Goal: Task Accomplishment & Management: Complete application form

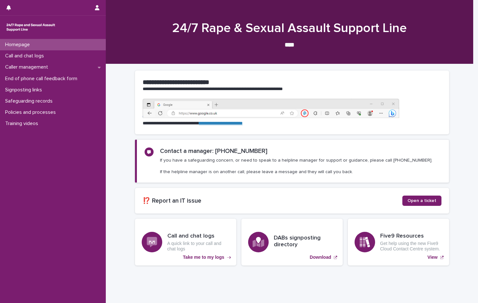
click at [12, 44] on p "Homepage" at bounding box center [19, 45] width 32 height 6
click at [15, 53] on p "Call and chat logs" at bounding box center [26, 56] width 46 height 6
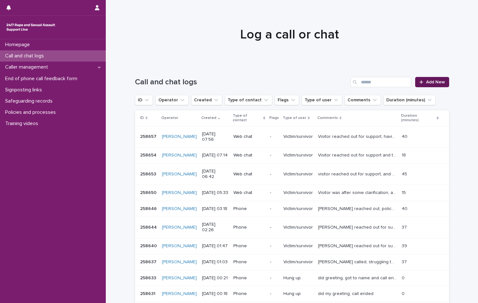
click at [431, 84] on span "Add New" at bounding box center [435, 82] width 19 height 4
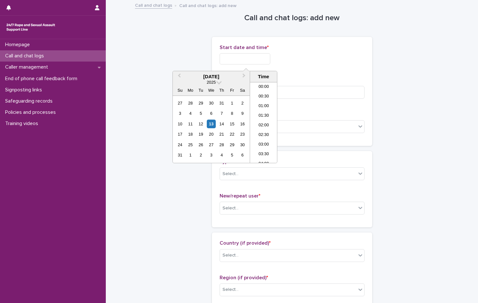
click at [225, 61] on input "text" at bounding box center [245, 58] width 51 height 11
click at [264, 83] on li "00:00" at bounding box center [263, 87] width 27 height 10
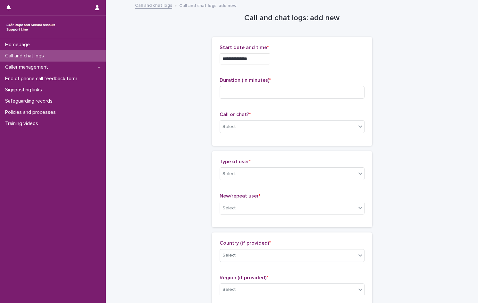
click at [268, 58] on input "**********" at bounding box center [245, 58] width 51 height 11
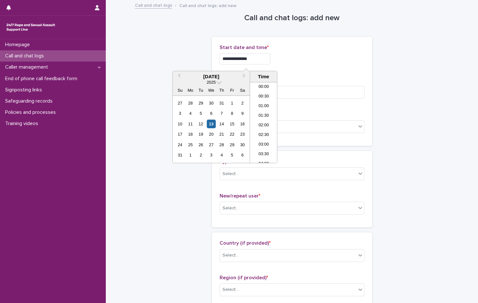
type input "**********"
click at [301, 62] on div "**********" at bounding box center [292, 58] width 145 height 11
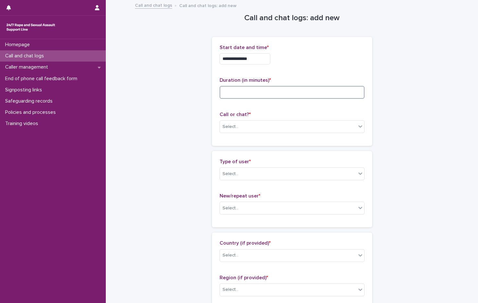
click at [244, 94] on input at bounding box center [292, 92] width 145 height 13
click at [237, 126] on div "Select..." at bounding box center [288, 126] width 136 height 11
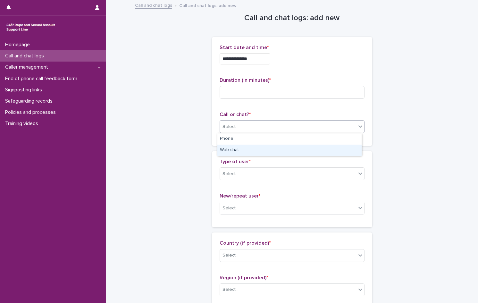
click at [239, 151] on div "Web chat" at bounding box center [289, 150] width 144 height 11
click at [243, 175] on div "Select..." at bounding box center [288, 174] width 136 height 11
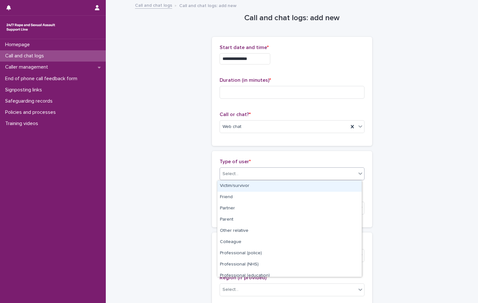
click at [239, 182] on div "Victim/survivor" at bounding box center [289, 185] width 144 height 11
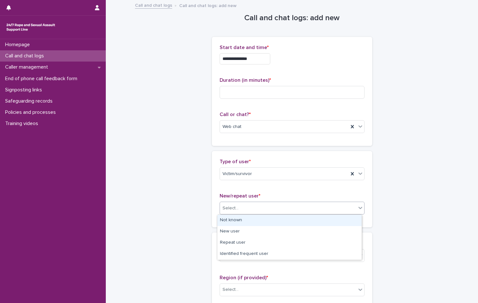
click at [242, 210] on div "Select..." at bounding box center [288, 208] width 136 height 11
click at [239, 219] on div "Not known" at bounding box center [289, 220] width 144 height 11
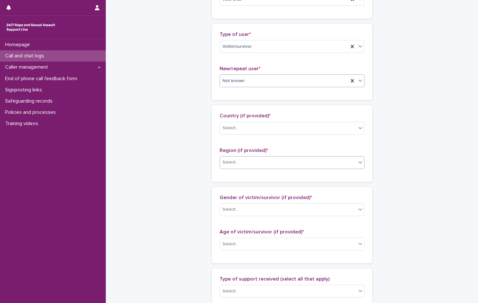
scroll to position [128, 0]
click at [250, 127] on div "Select..." at bounding box center [288, 127] width 136 height 11
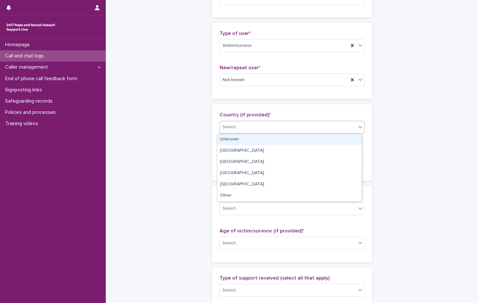
drag, startPoint x: 243, startPoint y: 142, endPoint x: 243, endPoint y: 153, distance: 10.9
click at [243, 142] on div "Unknown" at bounding box center [289, 139] width 144 height 11
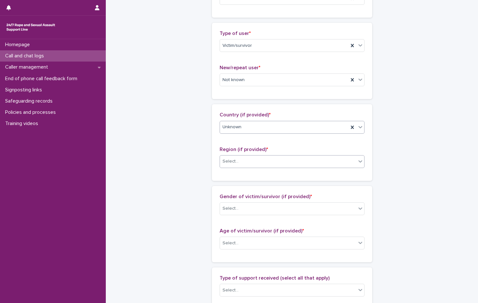
click at [243, 163] on div "Select..." at bounding box center [288, 161] width 136 height 11
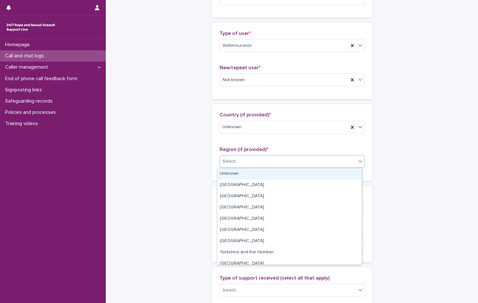
click at [243, 173] on div "Unknown" at bounding box center [289, 173] width 144 height 11
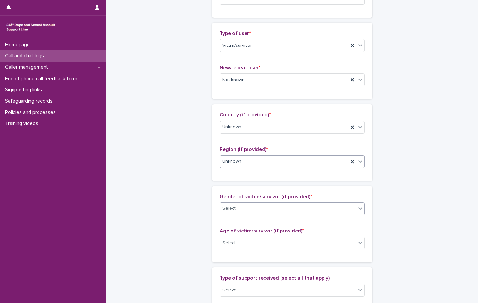
click at [245, 206] on div "Select..." at bounding box center [288, 208] width 136 height 11
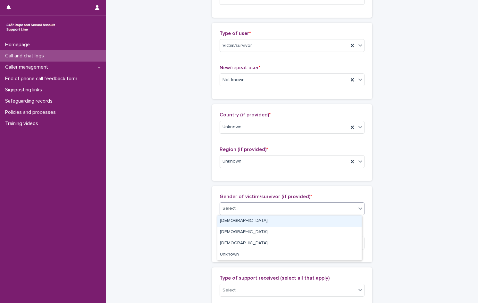
click at [241, 222] on div "[DEMOGRAPHIC_DATA]" at bounding box center [289, 220] width 144 height 11
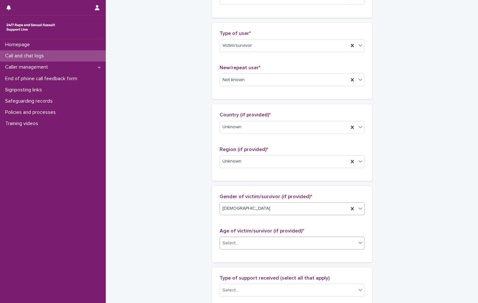
click at [239, 241] on div "Select..." at bounding box center [288, 243] width 136 height 11
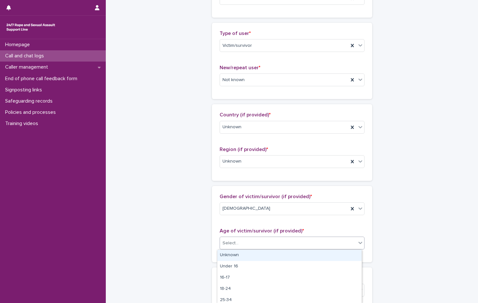
click at [239, 255] on div "Unknown" at bounding box center [289, 255] width 144 height 11
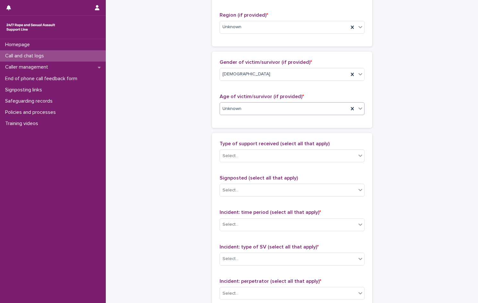
scroll to position [288, 0]
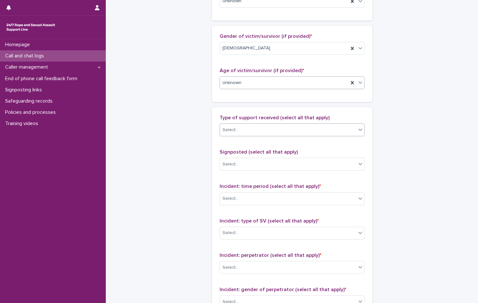
click at [235, 132] on div "Select..." at bounding box center [288, 130] width 136 height 11
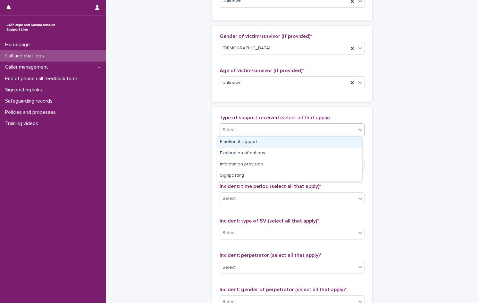
click at [235, 141] on div "Emotional support" at bounding box center [289, 142] width 144 height 11
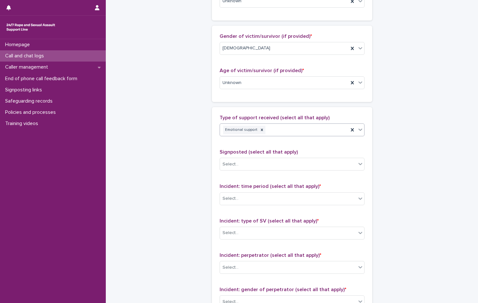
click at [286, 129] on div "Emotional support" at bounding box center [284, 129] width 129 height 11
drag, startPoint x: 264, startPoint y: 159, endPoint x: 260, endPoint y: 153, distance: 6.9
click at [260, 153] on div "Information provision" at bounding box center [289, 153] width 144 height 11
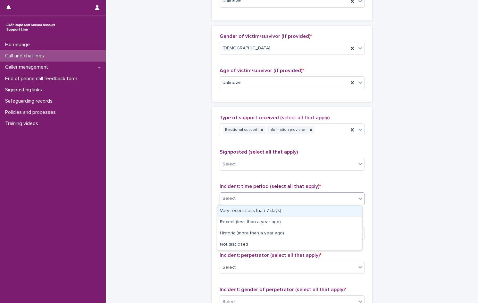
click at [241, 194] on div "Select..." at bounding box center [288, 198] width 136 height 11
drag, startPoint x: 243, startPoint y: 205, endPoint x: 243, endPoint y: 213, distance: 8.0
click at [243, 206] on div "Very recent (less than 7 days)" at bounding box center [289, 210] width 144 height 11
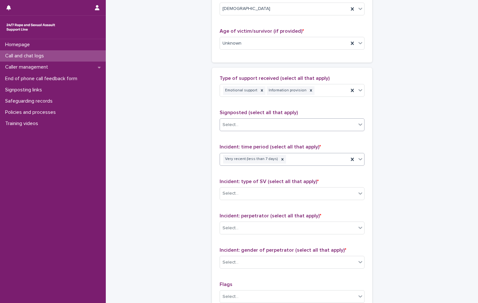
scroll to position [417, 0]
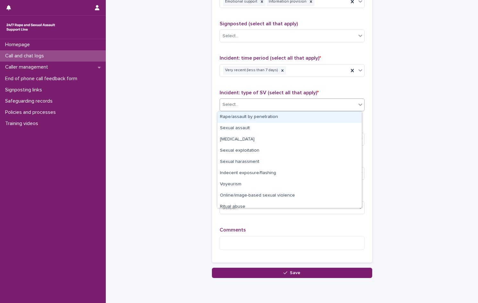
click at [238, 108] on div "Select..." at bounding box center [288, 104] width 136 height 11
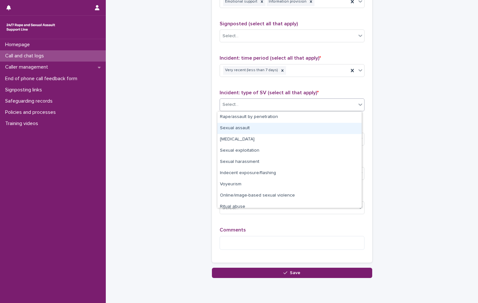
click at [232, 130] on div "Sexual assault" at bounding box center [289, 128] width 144 height 11
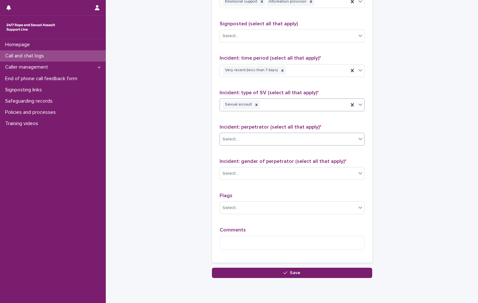
click at [240, 140] on div "Select..." at bounding box center [288, 139] width 136 height 11
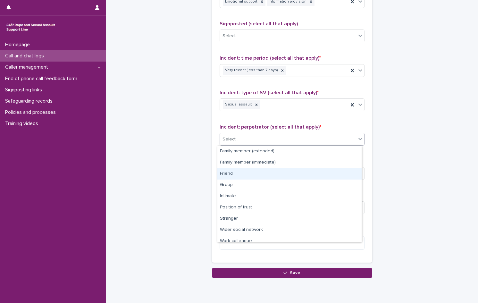
click at [243, 172] on div "Friend" at bounding box center [289, 173] width 144 height 11
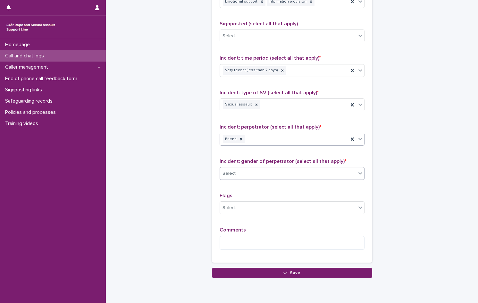
click at [240, 173] on div "Select..." at bounding box center [288, 173] width 136 height 11
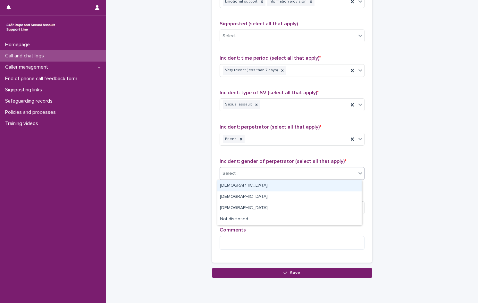
click at [235, 183] on div "[DEMOGRAPHIC_DATA]" at bounding box center [289, 185] width 144 height 11
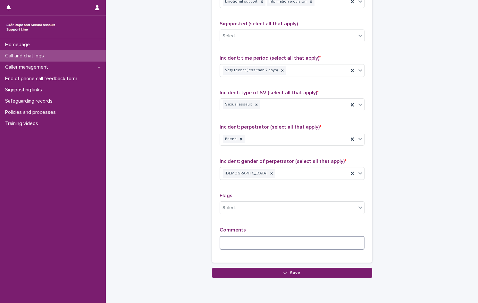
click at [250, 240] on textarea at bounding box center [292, 243] width 145 height 14
click at [246, 248] on textarea at bounding box center [292, 243] width 145 height 14
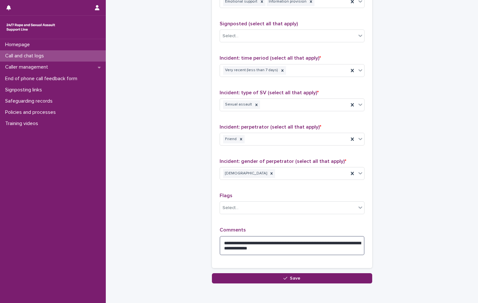
type textarea "**********"
click at [310, 250] on textarea "**********" at bounding box center [292, 245] width 145 height 19
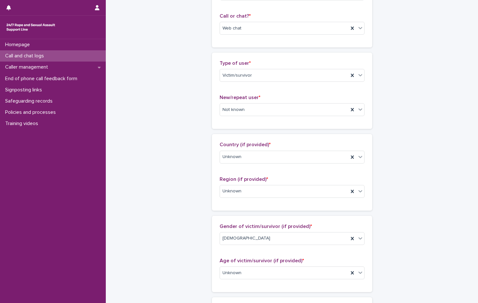
scroll to position [0, 0]
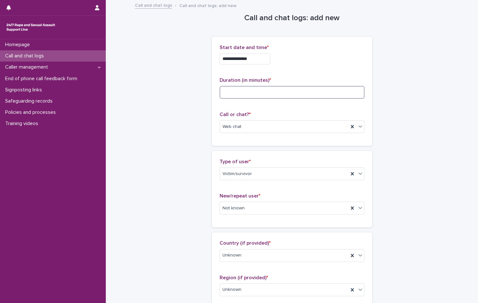
click at [234, 97] on input at bounding box center [292, 92] width 145 height 13
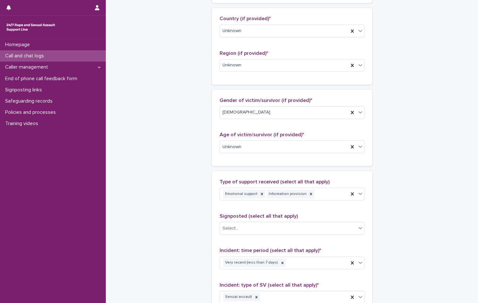
scroll to position [447, 0]
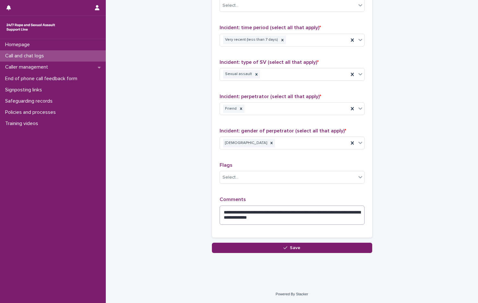
type input "**"
click at [297, 219] on textarea "**********" at bounding box center [292, 214] width 145 height 19
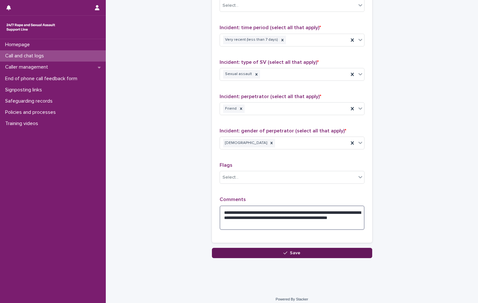
type textarea "**********"
click at [291, 255] on button "Save" at bounding box center [292, 253] width 160 height 10
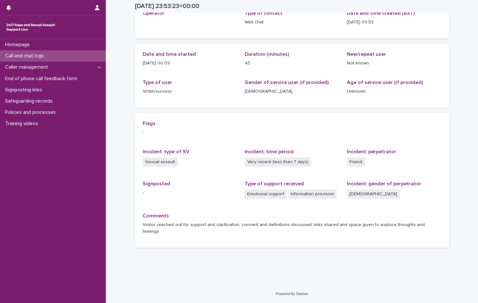
scroll to position [37, 0]
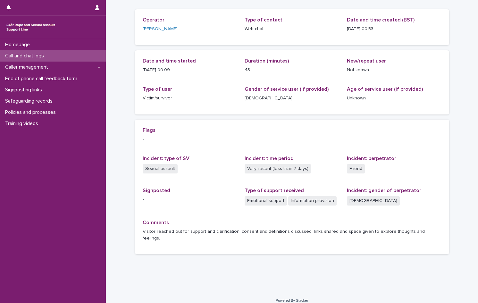
click at [17, 57] on p "Call and chat logs" at bounding box center [26, 56] width 46 height 6
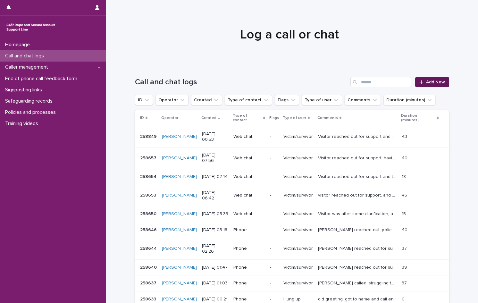
scroll to position [32, 0]
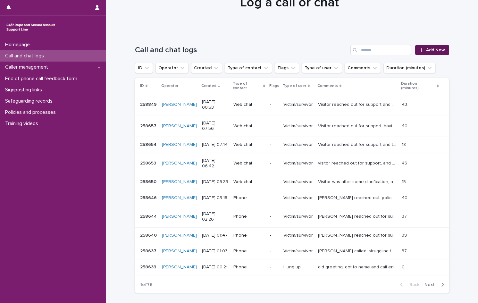
click at [426, 48] on span "Add New" at bounding box center [435, 50] width 19 height 4
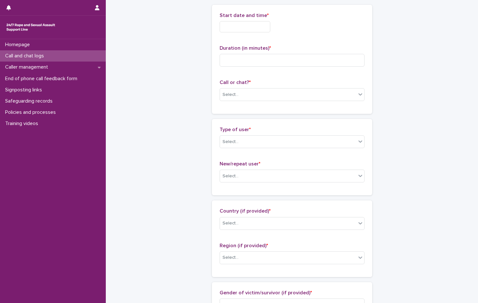
scroll to position [33, 0]
click at [230, 25] on input "text" at bounding box center [245, 26] width 51 height 11
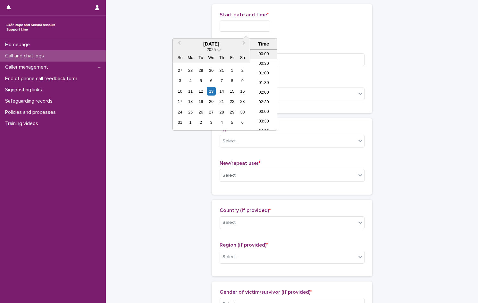
click at [264, 51] on li "00:00" at bounding box center [263, 55] width 27 height 10
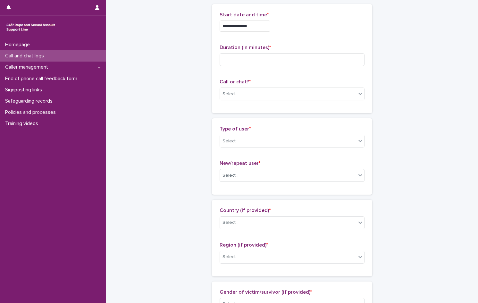
click at [259, 24] on input "**********" at bounding box center [245, 26] width 51 height 11
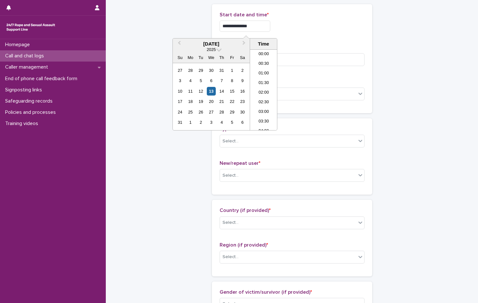
type input "**********"
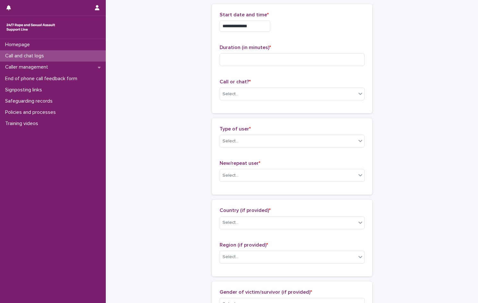
click at [341, 21] on div "**********" at bounding box center [292, 26] width 145 height 11
click at [245, 62] on input at bounding box center [292, 59] width 145 height 13
type input "**"
click at [241, 99] on div "Select..." at bounding box center [292, 93] width 145 height 13
click at [245, 119] on div "Web chat" at bounding box center [289, 117] width 144 height 11
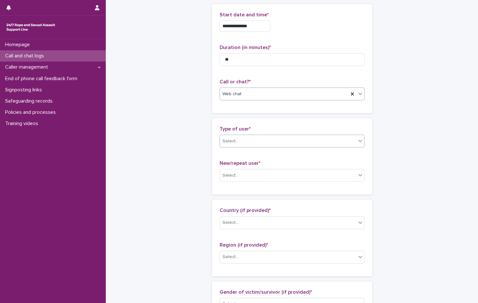
click at [245, 142] on div "Select..." at bounding box center [288, 141] width 136 height 11
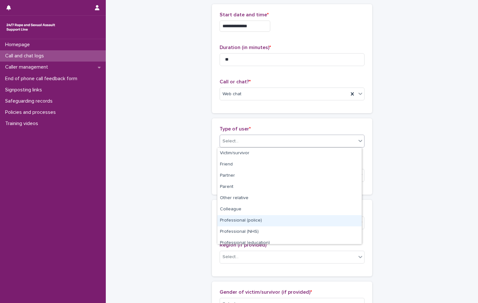
scroll to position [72, 0]
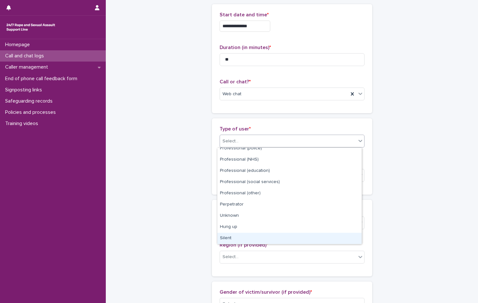
click at [253, 237] on div "Silent" at bounding box center [289, 238] width 144 height 11
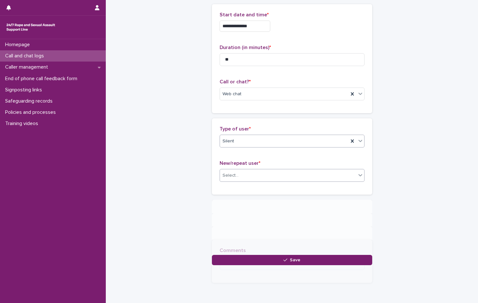
click at [242, 179] on div "Select..." at bounding box center [288, 175] width 136 height 11
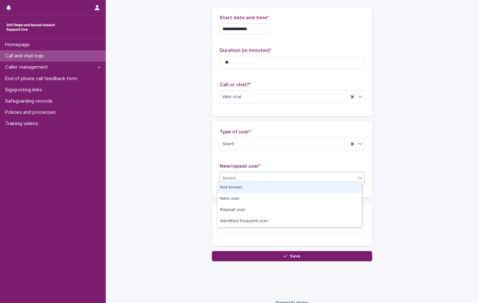
scroll to position [32, 0]
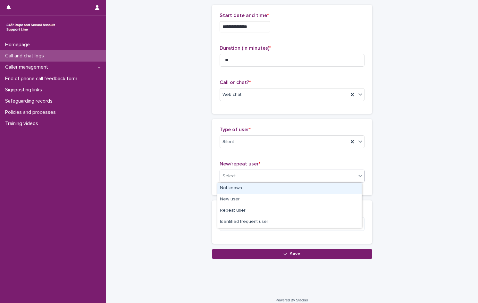
click at [239, 187] on div "Not known" at bounding box center [289, 188] width 144 height 11
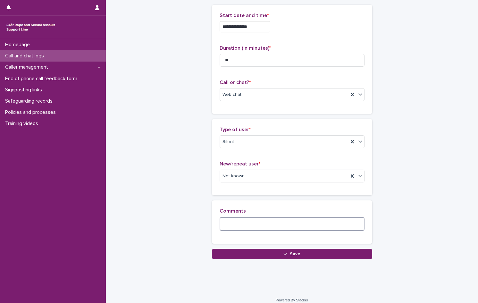
click at [244, 225] on textarea at bounding box center [292, 224] width 145 height 14
click at [271, 222] on textarea "**********" at bounding box center [292, 224] width 145 height 14
click at [355, 224] on textarea "**********" at bounding box center [292, 224] width 145 height 14
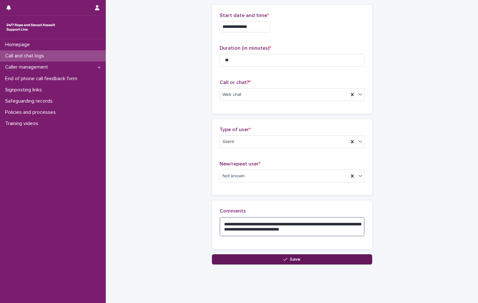
type textarea "**********"
click at [283, 259] on icon "button" at bounding box center [285, 259] width 4 height 4
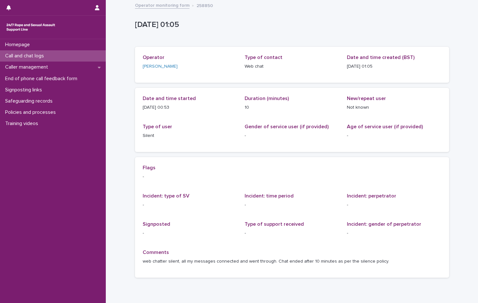
click at [24, 56] on p "Call and chat logs" at bounding box center [26, 56] width 46 height 6
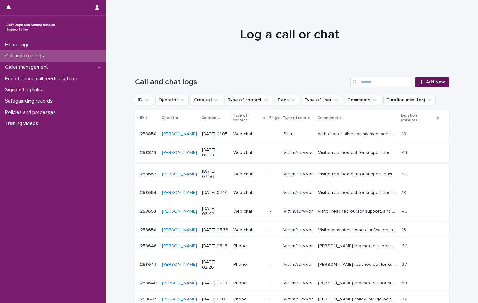
click at [432, 83] on span "Add New" at bounding box center [435, 82] width 19 height 4
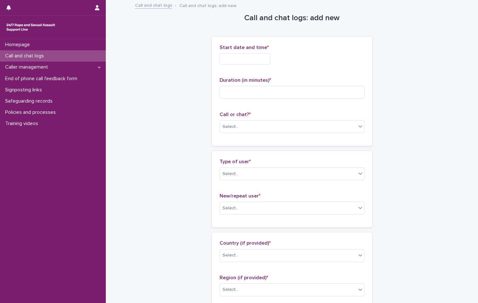
click at [256, 57] on input "text" at bounding box center [245, 58] width 51 height 11
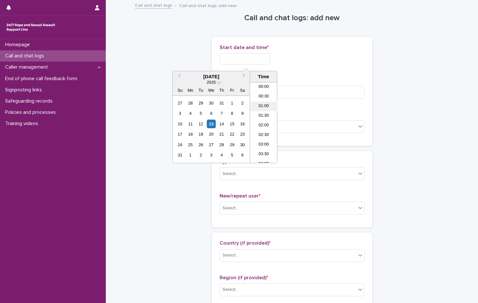
click at [264, 106] on li "01:00" at bounding box center [263, 107] width 27 height 10
click at [260, 59] on input "**********" at bounding box center [245, 58] width 51 height 11
type input "**********"
click at [316, 55] on div "**********" at bounding box center [292, 58] width 145 height 11
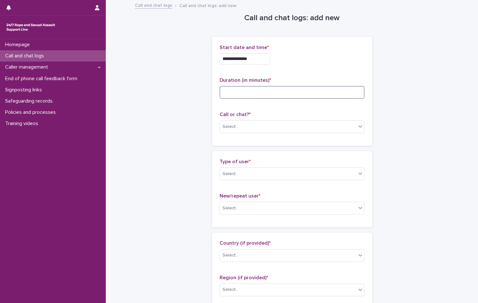
click at [228, 96] on input at bounding box center [292, 92] width 145 height 13
type input "**"
click at [233, 125] on div "Select..." at bounding box center [230, 126] width 16 height 7
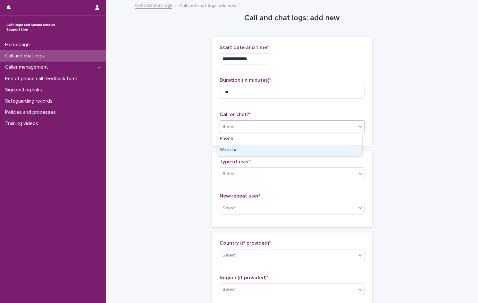
click at [231, 151] on div "Web chat" at bounding box center [289, 150] width 144 height 11
click at [231, 173] on div "Select..." at bounding box center [230, 173] width 16 height 7
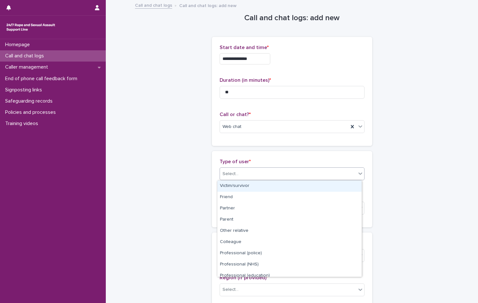
click at [237, 186] on div "Victim/survivor" at bounding box center [289, 185] width 144 height 11
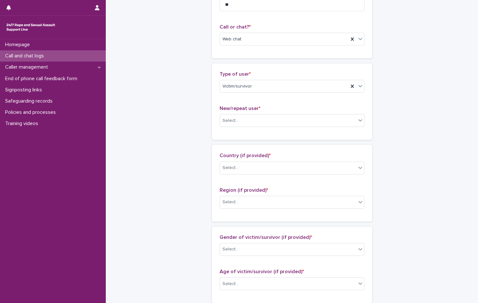
scroll to position [96, 0]
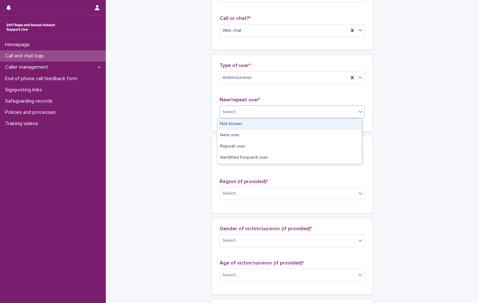
click at [241, 114] on div "Select..." at bounding box center [288, 112] width 136 height 11
click at [235, 126] on div "Not known" at bounding box center [289, 124] width 144 height 11
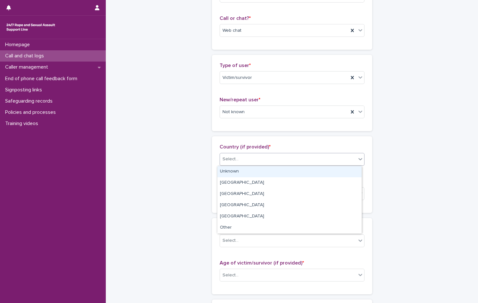
click at [233, 153] on div "Select..." at bounding box center [292, 159] width 145 height 13
click at [236, 173] on div "Unknown" at bounding box center [289, 171] width 144 height 11
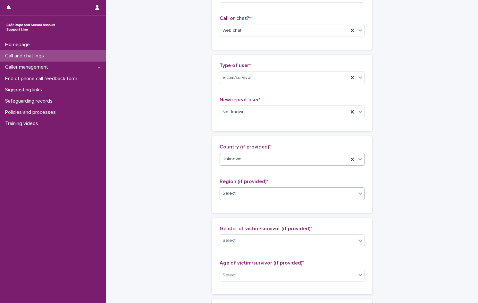
click at [237, 194] on div "Select..." at bounding box center [288, 193] width 136 height 11
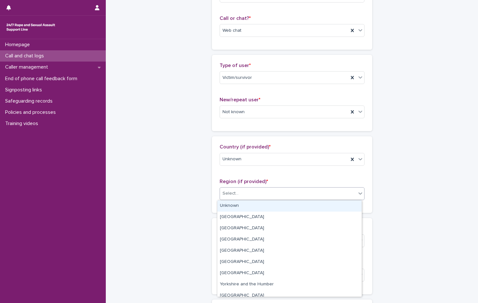
click at [238, 205] on div "Unknown" at bounding box center [289, 205] width 144 height 11
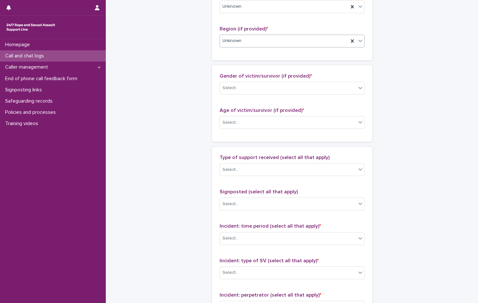
scroll to position [256, 0]
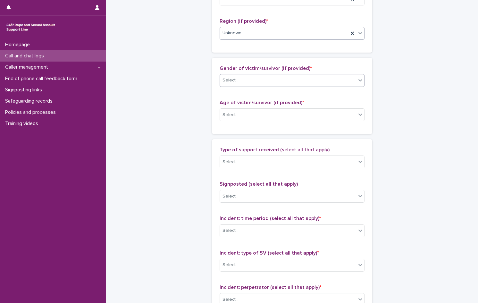
click at [231, 78] on div "Select..." at bounding box center [230, 80] width 16 height 7
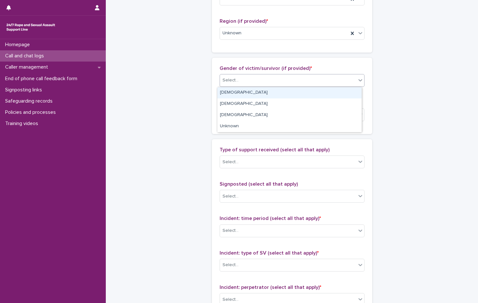
click at [234, 92] on div "[DEMOGRAPHIC_DATA]" at bounding box center [289, 92] width 144 height 11
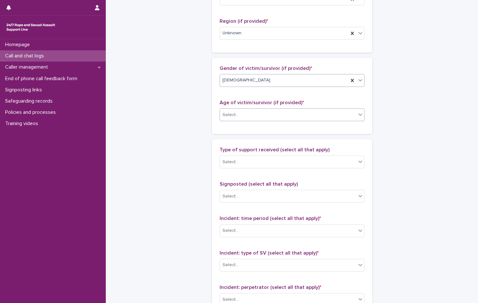
click at [231, 114] on div "Select..." at bounding box center [230, 115] width 16 height 7
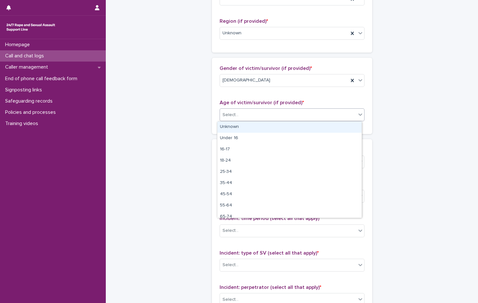
click at [231, 127] on div "Unknown" at bounding box center [289, 126] width 144 height 11
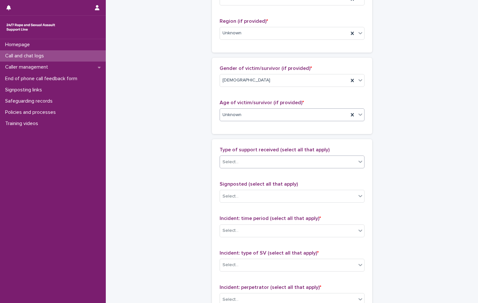
click at [238, 160] on div "Select..." at bounding box center [288, 162] width 136 height 11
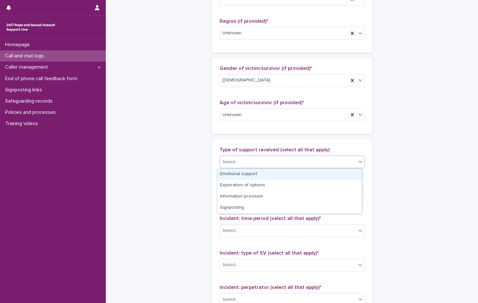
click at [240, 173] on div "Emotional support" at bounding box center [289, 174] width 144 height 11
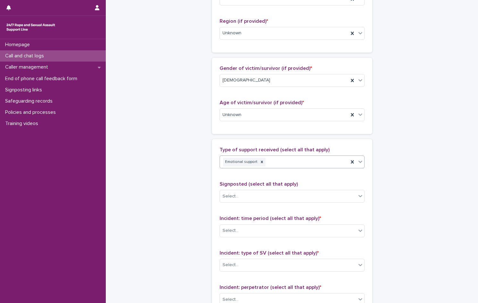
click at [290, 162] on div "Emotional support" at bounding box center [284, 161] width 129 height 11
click at [247, 185] on div "Information provision" at bounding box center [289, 185] width 144 height 11
click at [329, 161] on div "Emotional support Information provision" at bounding box center [284, 161] width 129 height 11
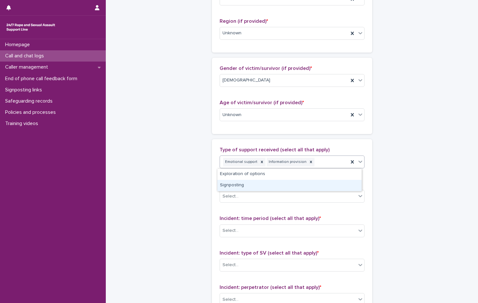
click at [275, 185] on div "Signposting" at bounding box center [289, 185] width 144 height 11
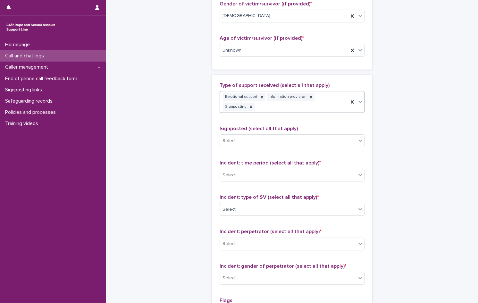
scroll to position [353, 0]
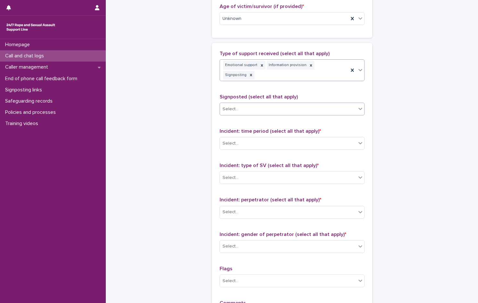
click at [259, 103] on div "Select..." at bounding box center [292, 109] width 145 height 13
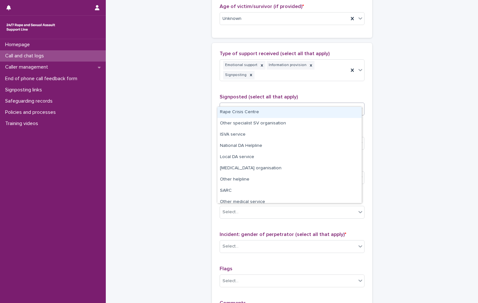
click at [249, 111] on div "Rape Crisis Centre" at bounding box center [289, 112] width 144 height 11
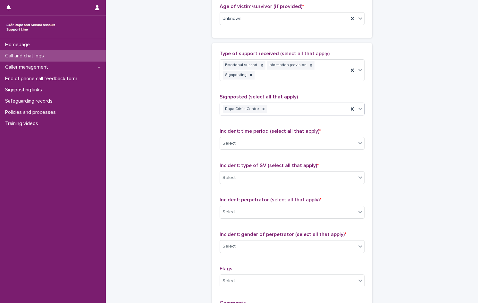
click at [291, 104] on div "Rape Crisis Centre" at bounding box center [284, 109] width 129 height 11
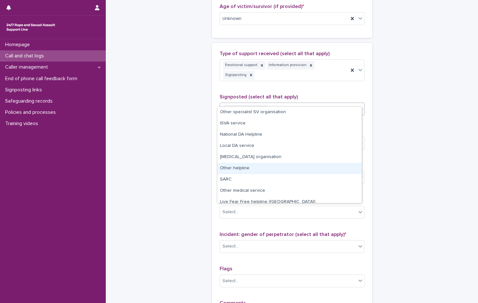
click at [253, 169] on div "Other helpline" at bounding box center [289, 168] width 144 height 11
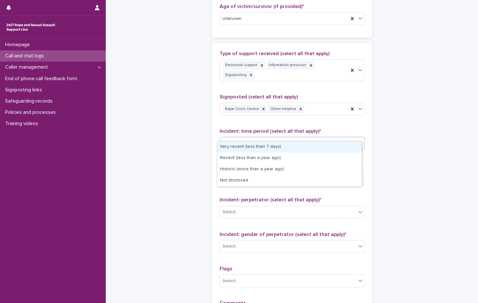
click at [250, 138] on div "Select..." at bounding box center [288, 143] width 136 height 11
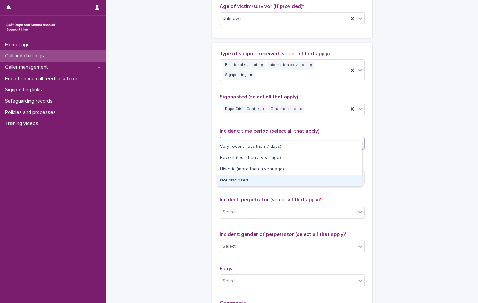
drag, startPoint x: 249, startPoint y: 174, endPoint x: 249, endPoint y: 181, distance: 6.7
click at [249, 181] on div "Not disclosed" at bounding box center [289, 180] width 144 height 11
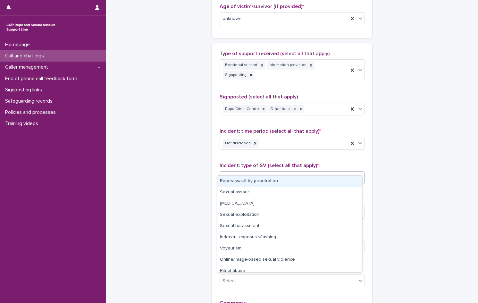
click at [248, 172] on div "Select..." at bounding box center [288, 177] width 136 height 11
click at [245, 179] on div "Rape/assault by penetration" at bounding box center [289, 181] width 144 height 11
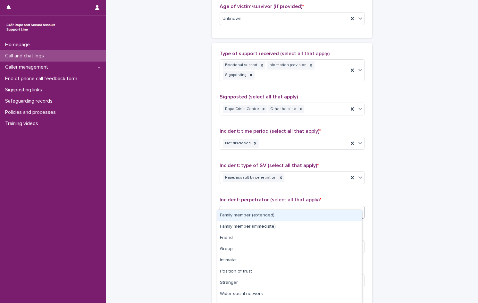
click at [248, 207] on div "Select..." at bounding box center [288, 212] width 136 height 11
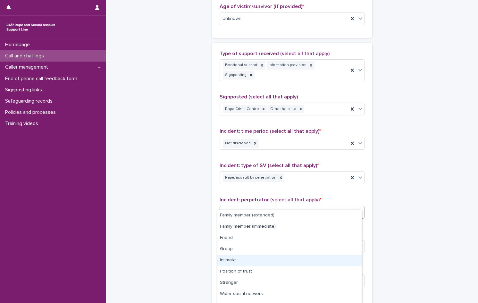
scroll to position [30, 0]
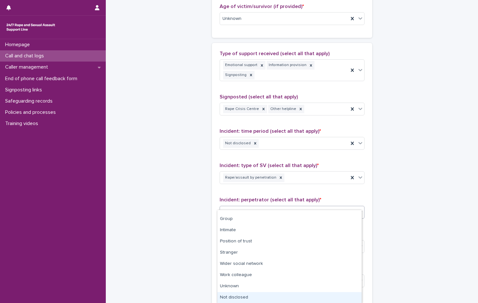
click at [260, 299] on div "Not disclosed" at bounding box center [289, 297] width 144 height 11
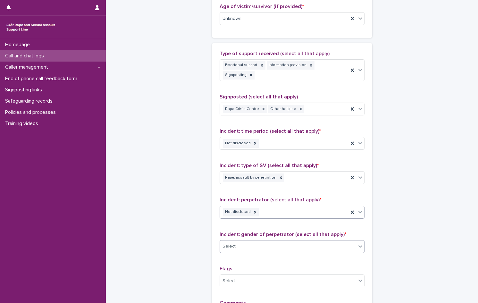
click at [233, 243] on div "Select..." at bounding box center [230, 246] width 16 height 7
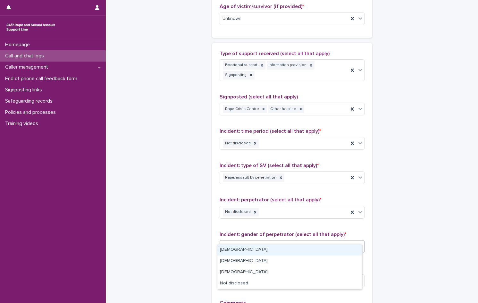
click at [232, 247] on div "[DEMOGRAPHIC_DATA]" at bounding box center [289, 249] width 144 height 11
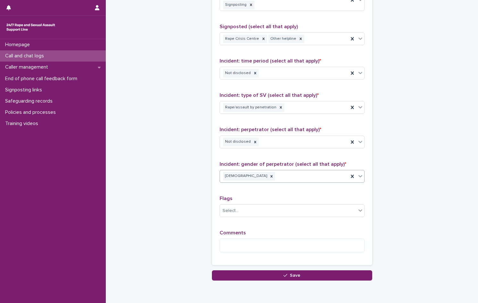
scroll to position [442, 0]
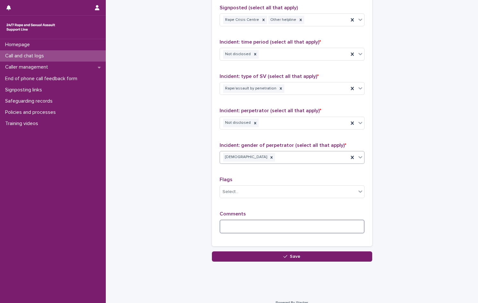
click at [242, 220] on textarea at bounding box center [292, 227] width 145 height 14
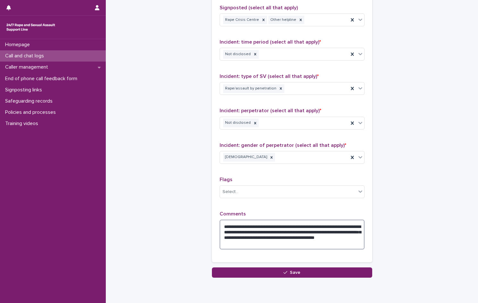
click at [258, 234] on textarea "**********" at bounding box center [292, 235] width 145 height 30
type textarea "**********"
click at [294, 270] on span "Save" at bounding box center [295, 272] width 11 height 4
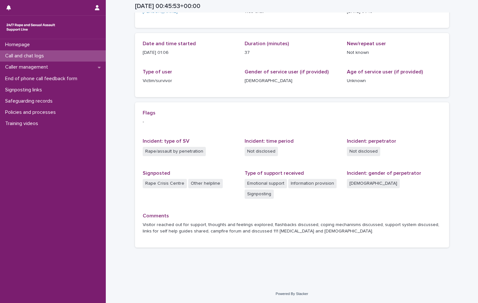
scroll to position [55, 0]
click at [39, 56] on p "Call and chat logs" at bounding box center [26, 56] width 46 height 6
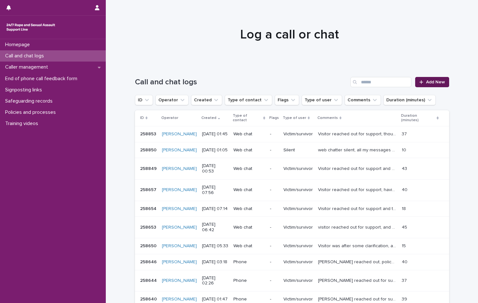
click at [442, 82] on link "Add New" at bounding box center [432, 82] width 34 height 10
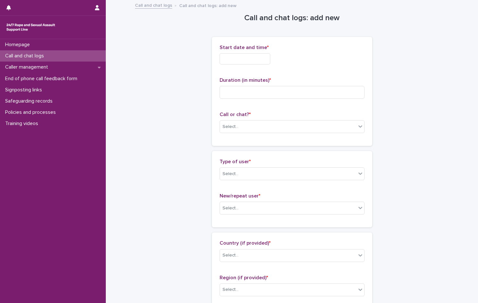
click at [247, 56] on input "text" at bounding box center [245, 58] width 51 height 11
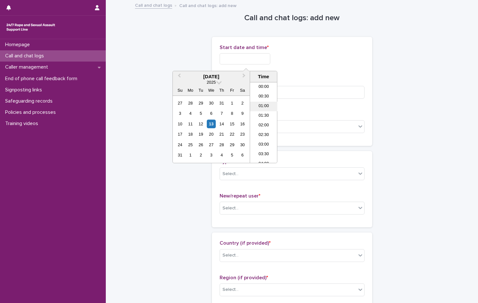
click at [262, 107] on li "01:00" at bounding box center [263, 107] width 27 height 10
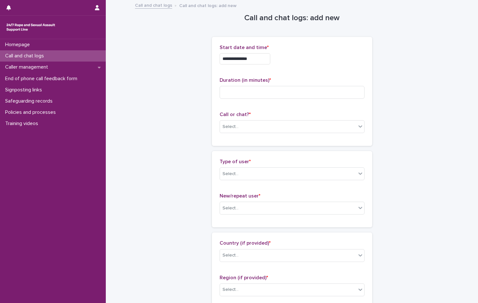
click at [258, 57] on input "**********" at bounding box center [245, 58] width 51 height 11
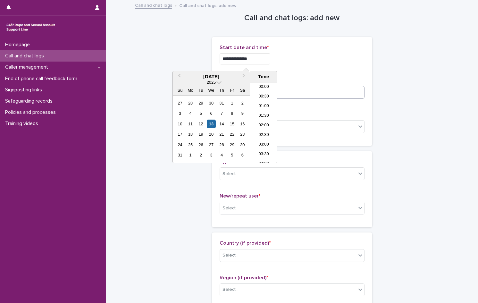
type input "**********"
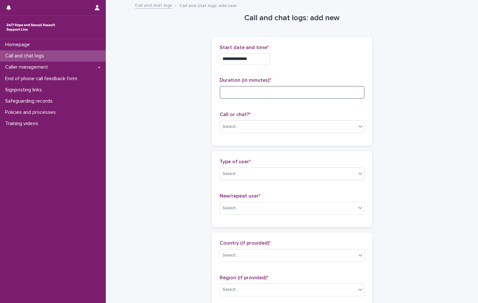
click at [309, 96] on input at bounding box center [292, 92] width 145 height 13
type input "*"
click at [265, 132] on div "Select..." at bounding box center [292, 126] width 145 height 13
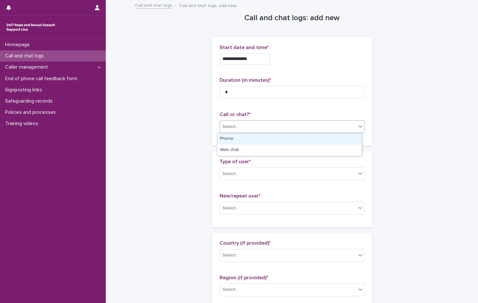
click at [235, 141] on div "Phone" at bounding box center [289, 138] width 144 height 11
click at [236, 176] on div "Select..." at bounding box center [288, 174] width 136 height 11
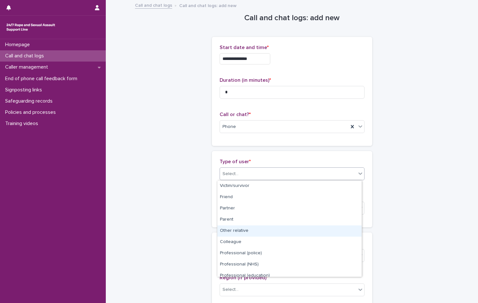
scroll to position [72, 0]
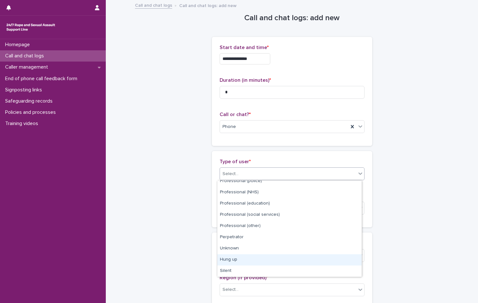
click at [245, 259] on div "Hung up" at bounding box center [289, 259] width 144 height 11
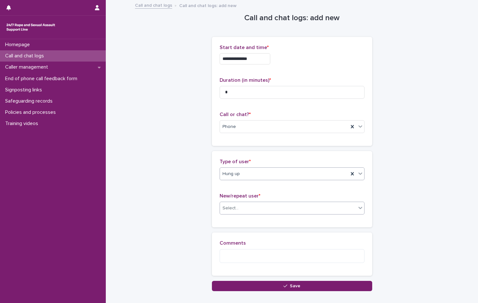
click at [224, 209] on div "Select..." at bounding box center [230, 208] width 16 height 7
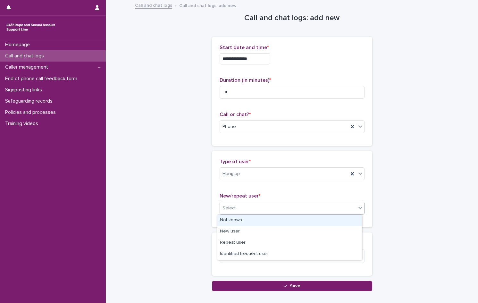
click at [236, 220] on div "Not known" at bounding box center [289, 220] width 144 height 11
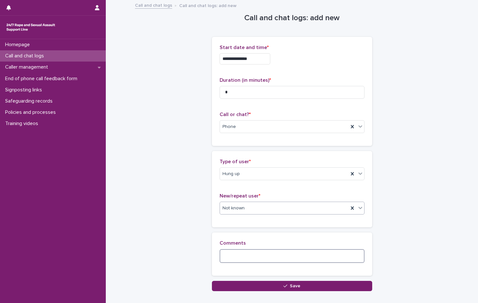
click at [250, 258] on textarea at bounding box center [292, 256] width 145 height 14
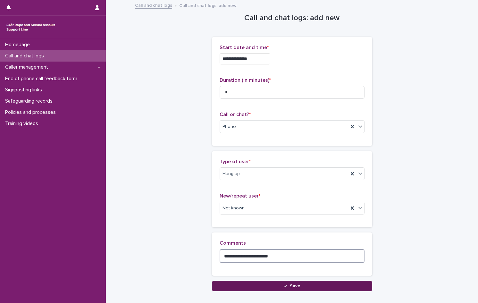
type textarea "**********"
click at [285, 285] on icon "button" at bounding box center [285, 286] width 4 height 4
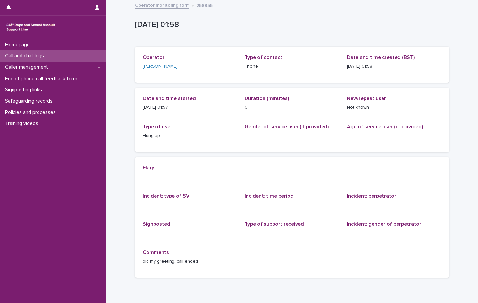
click at [18, 57] on p "Call and chat logs" at bounding box center [26, 56] width 46 height 6
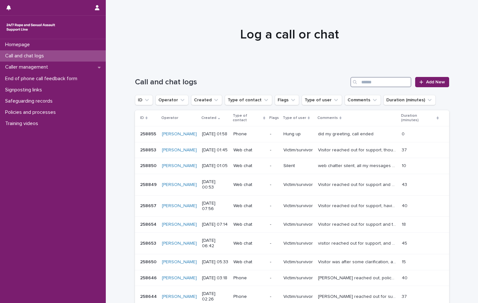
click at [363, 83] on input "Search" at bounding box center [380, 82] width 61 height 10
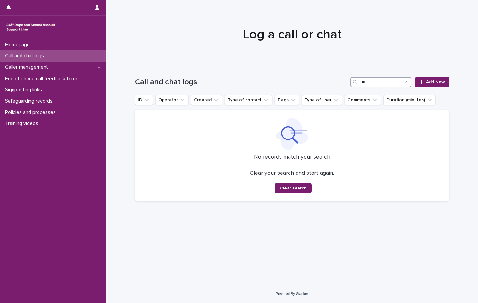
type input "*"
